Goal: Task Accomplishment & Management: Manage account settings

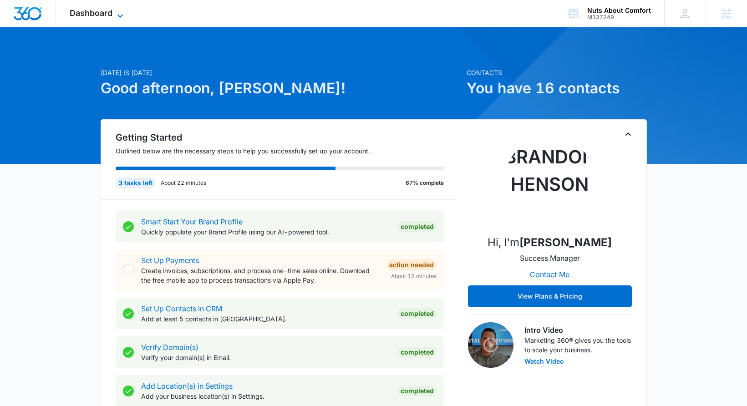
click at [115, 15] on icon at bounding box center [120, 15] width 11 height 11
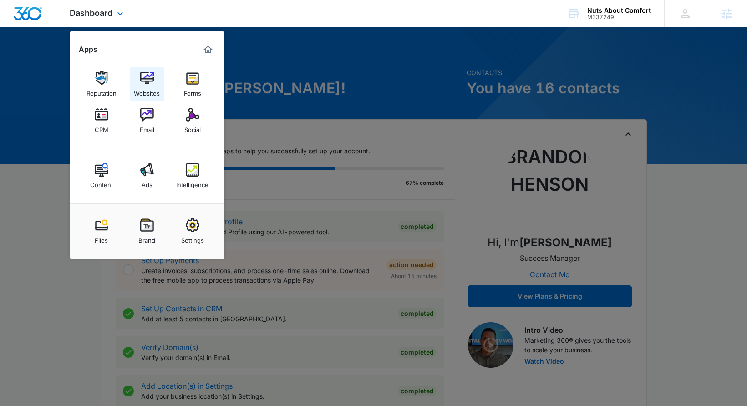
click at [150, 97] on div "Websites" at bounding box center [147, 91] width 26 height 12
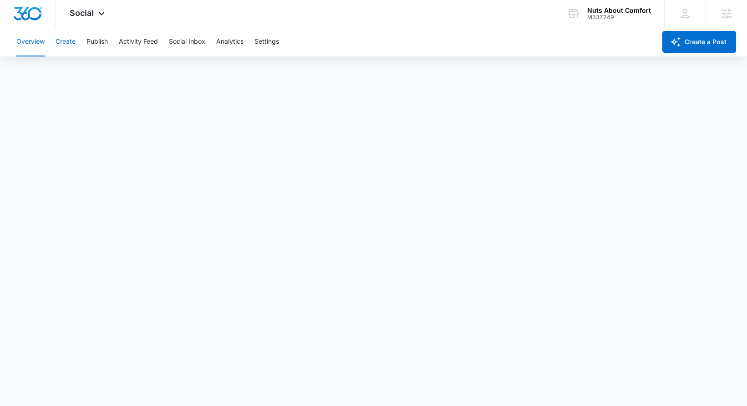
click at [61, 40] on button "Create" at bounding box center [66, 41] width 20 height 29
click at [105, 42] on button "Publish" at bounding box center [97, 41] width 21 height 29
click at [64, 73] on button "Schedules" at bounding box center [69, 70] width 31 height 26
click at [71, 39] on button "Create" at bounding box center [66, 41] width 20 height 29
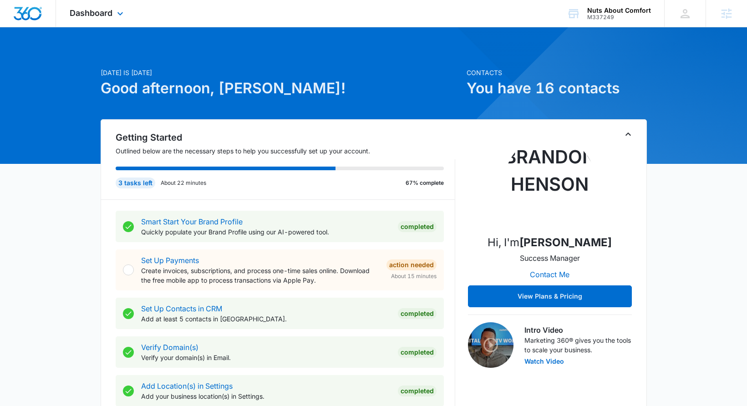
click at [103, 19] on div "Dashboard Apps Reputation Websites Forms CRM Email Social Content Ads Intellige…" at bounding box center [97, 13] width 83 height 27
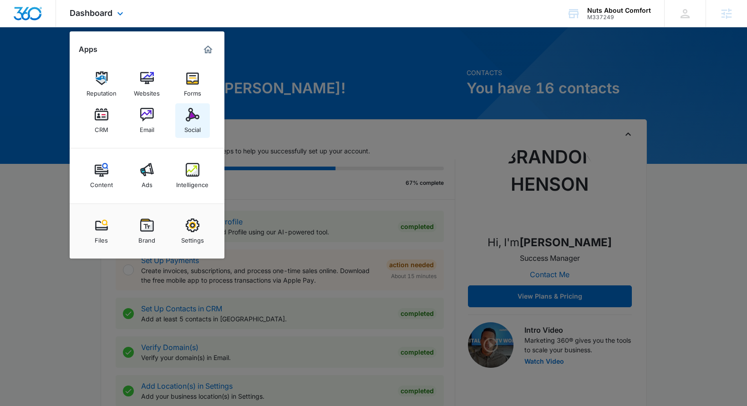
click at [186, 122] on div "Social" at bounding box center [192, 128] width 16 height 12
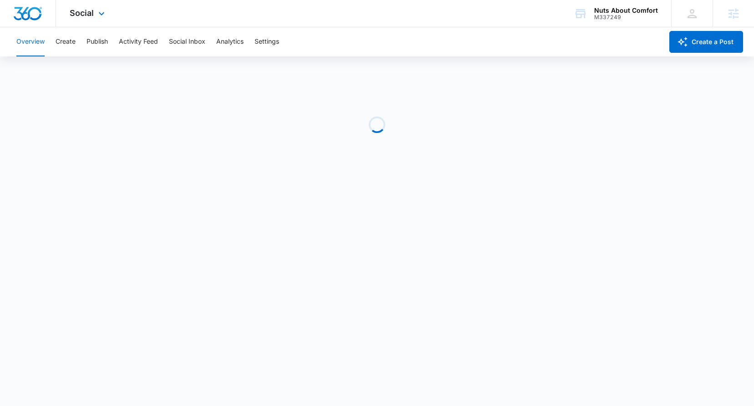
click at [102, 19] on div "Social Apps Reputation Websites Forms CRM Email Social Content Ads Intelligence…" at bounding box center [88, 13] width 65 height 27
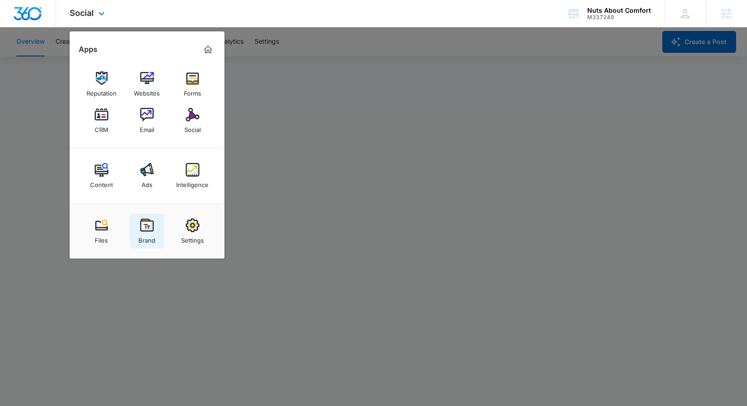
click at [145, 230] on img at bounding box center [147, 226] width 14 height 14
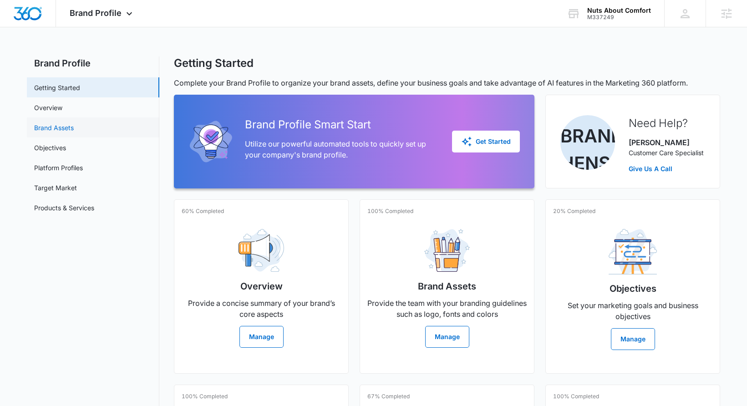
click at [74, 126] on link "Brand Assets" at bounding box center [54, 128] width 40 height 10
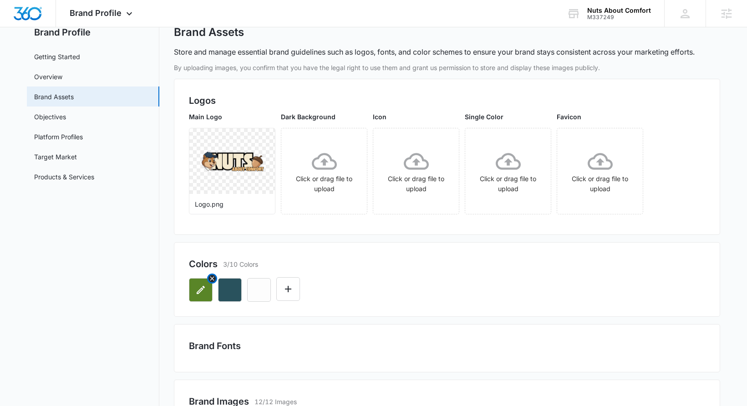
scroll to position [34, 0]
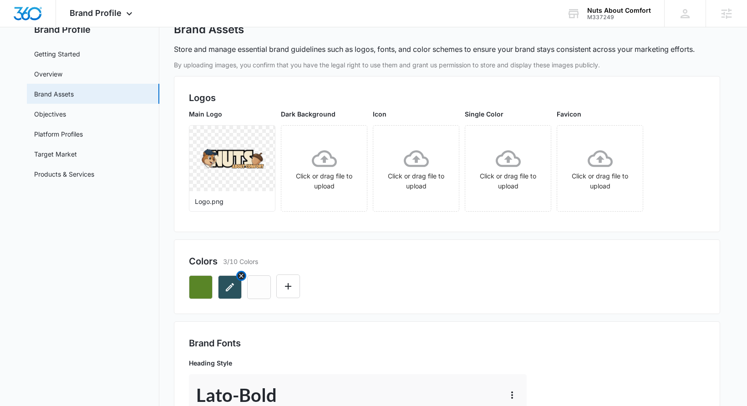
click at [225, 290] on icon "button" at bounding box center [229, 287] width 11 height 11
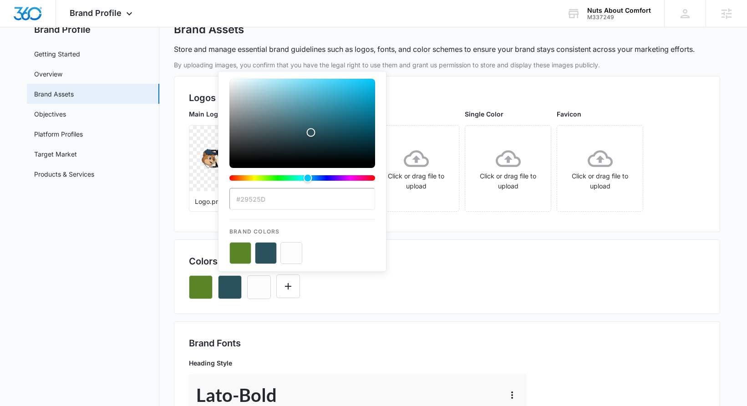
click at [433, 249] on div "Colors 3/10 Colors #29525D Brand Colors" at bounding box center [447, 277] width 546 height 75
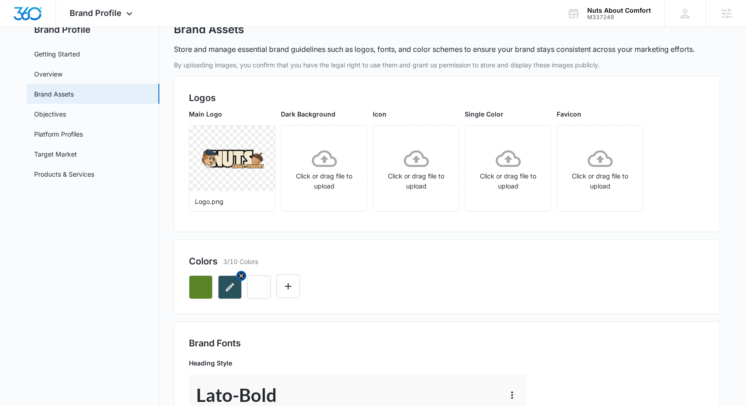
click at [228, 290] on icon "button" at bounding box center [230, 287] width 8 height 8
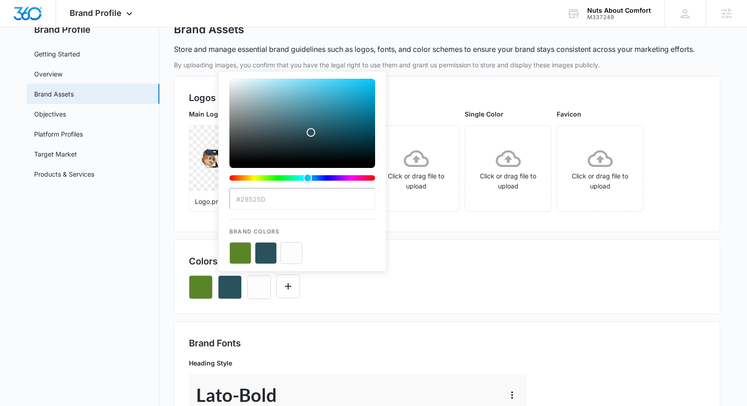
click at [261, 203] on input "#29525D" at bounding box center [303, 199] width 146 height 22
drag, startPoint x: 261, startPoint y: 203, endPoint x: 273, endPoint y: 189, distance: 17.7
click at [261, 203] on input "#29525D" at bounding box center [303, 199] width 146 height 22
click at [241, 255] on button "color-picker-container" at bounding box center [241, 253] width 22 height 22
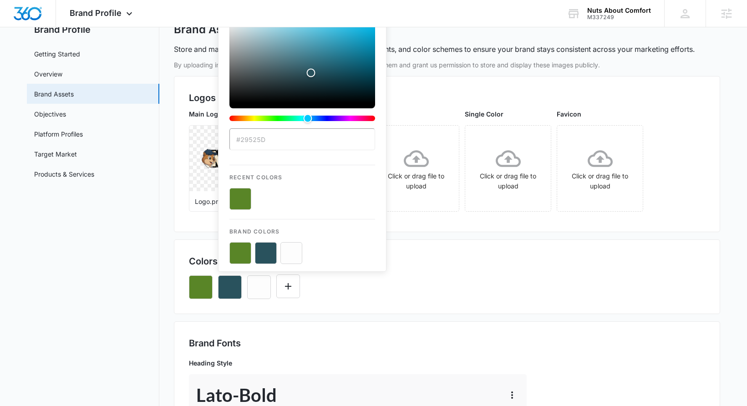
click at [467, 246] on div "Colors 3/10 Colors #29525D Recent Colors Brand Colors" at bounding box center [447, 277] width 546 height 75
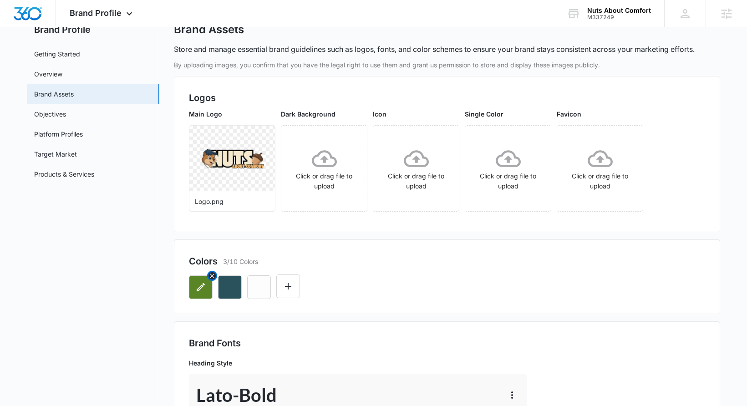
click at [204, 287] on icon "button" at bounding box center [200, 287] width 11 height 11
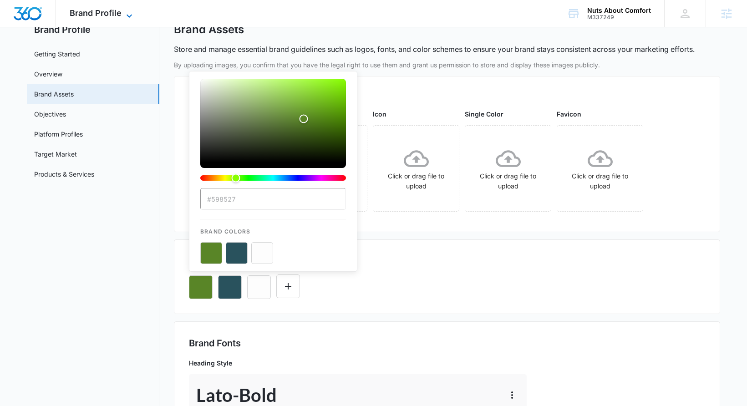
click at [130, 11] on icon at bounding box center [129, 15] width 11 height 11
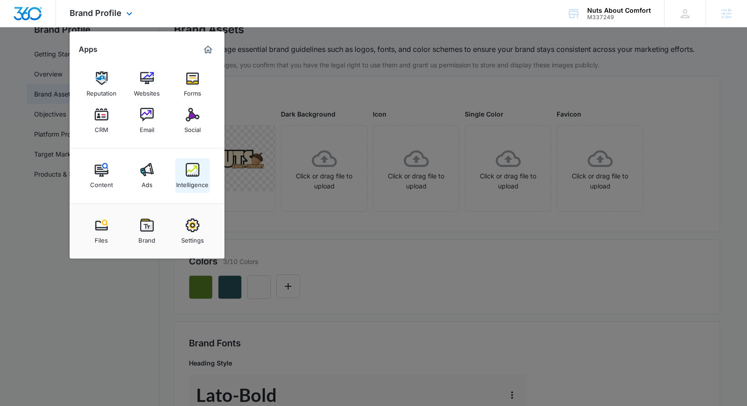
click at [201, 179] on div "Intelligence" at bounding box center [192, 183] width 32 height 12
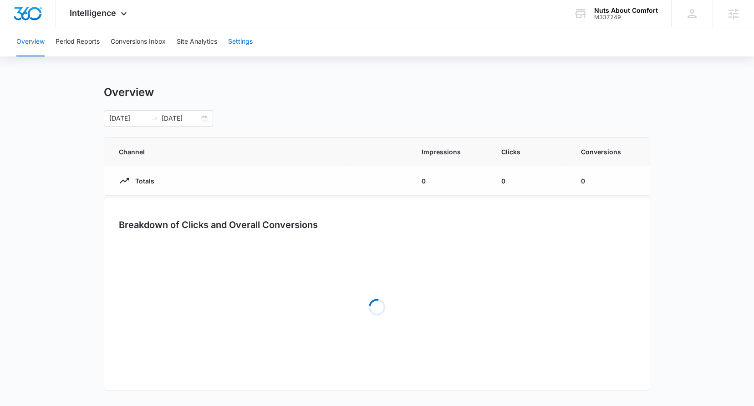
click at [241, 47] on button "Settings" at bounding box center [240, 41] width 25 height 29
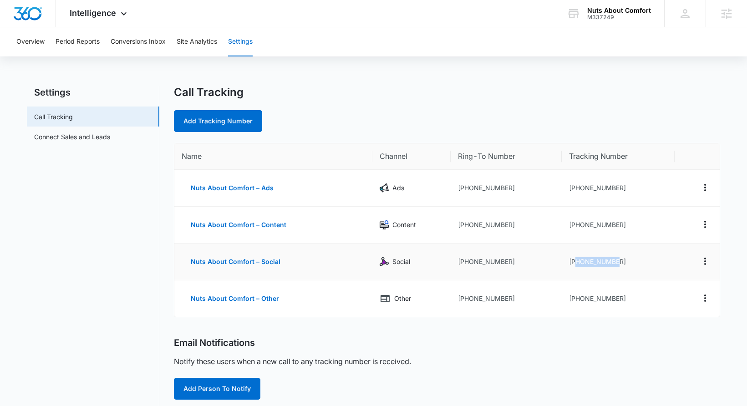
drag, startPoint x: 575, startPoint y: 260, endPoint x: 648, endPoint y: 261, distance: 73.8
click at [648, 261] on td "+13303686169" at bounding box center [618, 262] width 113 height 37
copy td "3303686169"
